Goal: Navigation & Orientation: Find specific page/section

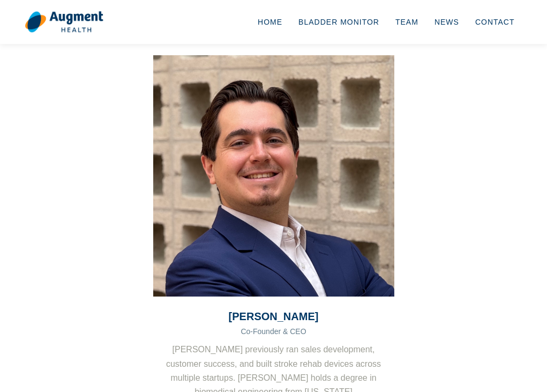
scroll to position [107, 0]
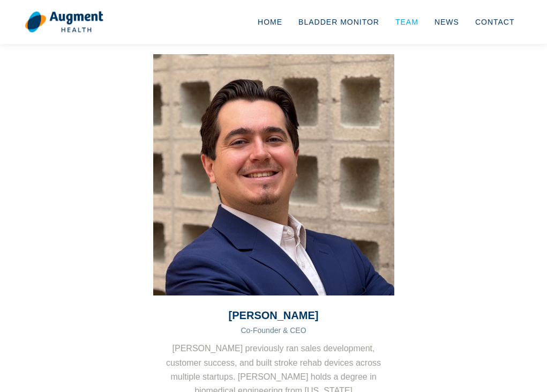
click at [412, 22] on link "Team" at bounding box center [406, 21] width 39 height 35
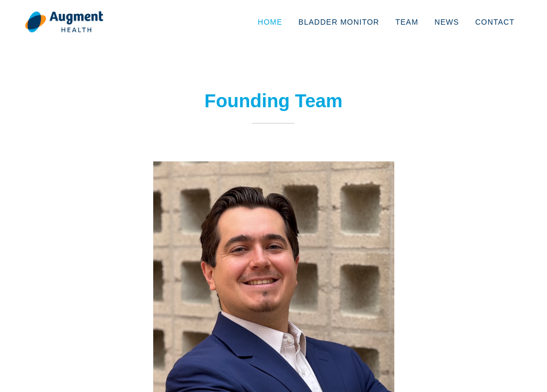
click at [274, 21] on link "Home" at bounding box center [270, 21] width 41 height 35
